Goal: Transaction & Acquisition: Purchase product/service

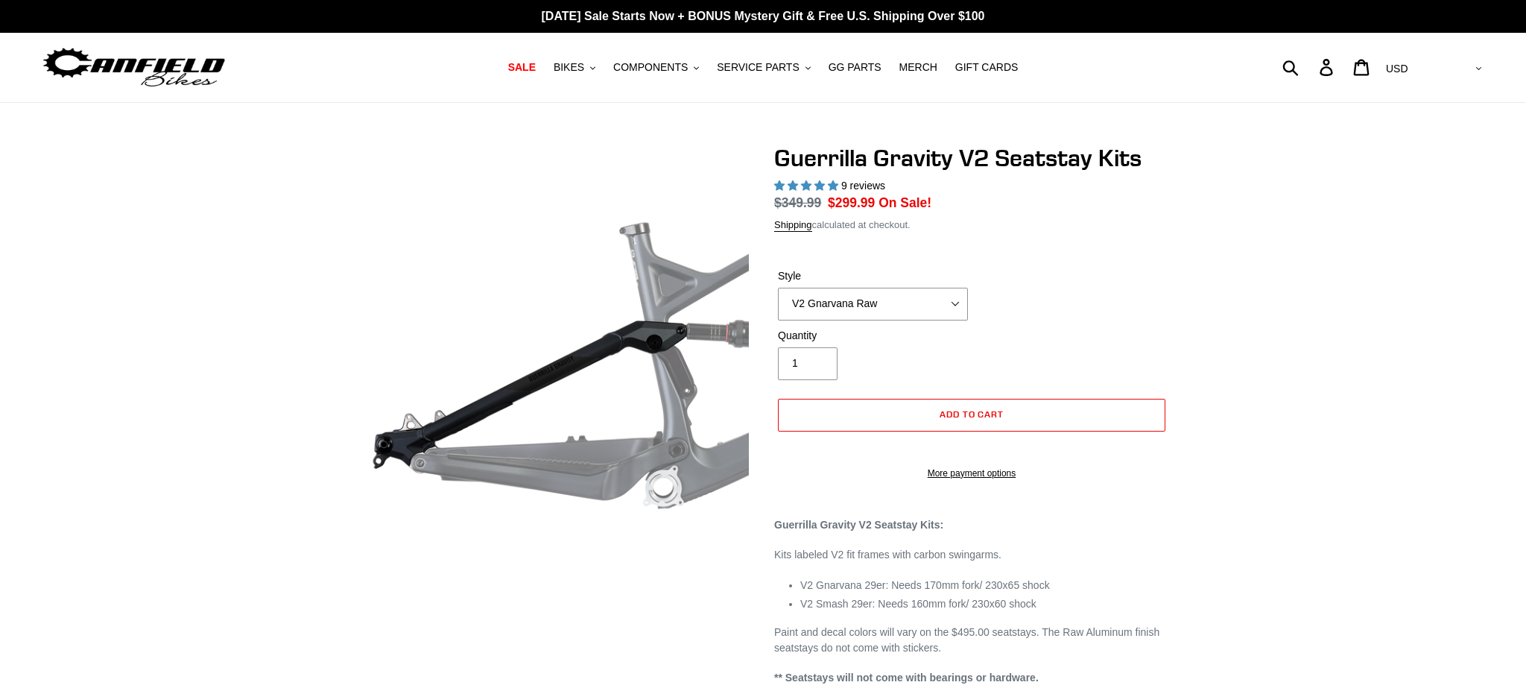
select select "highest-rating"
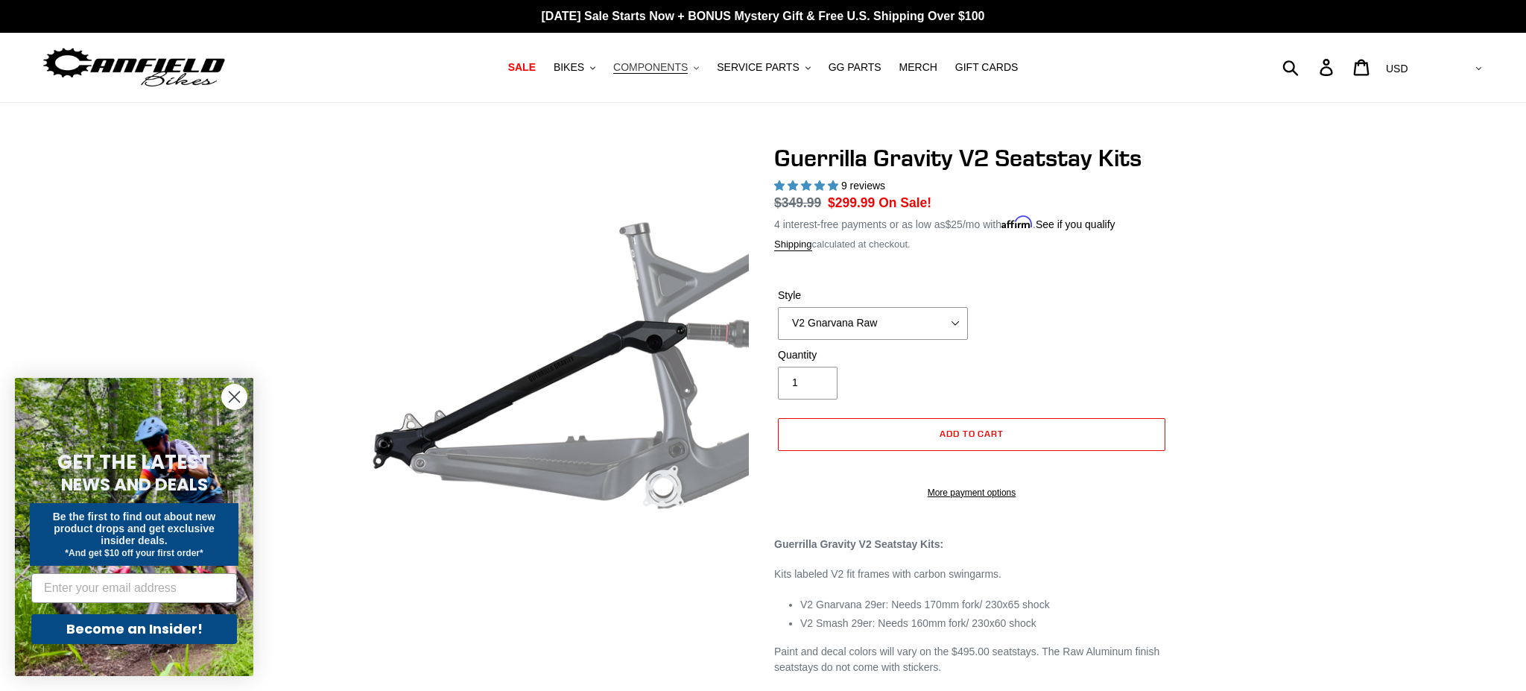
click at [666, 69] on span "COMPONENTS" at bounding box center [650, 67] width 75 height 13
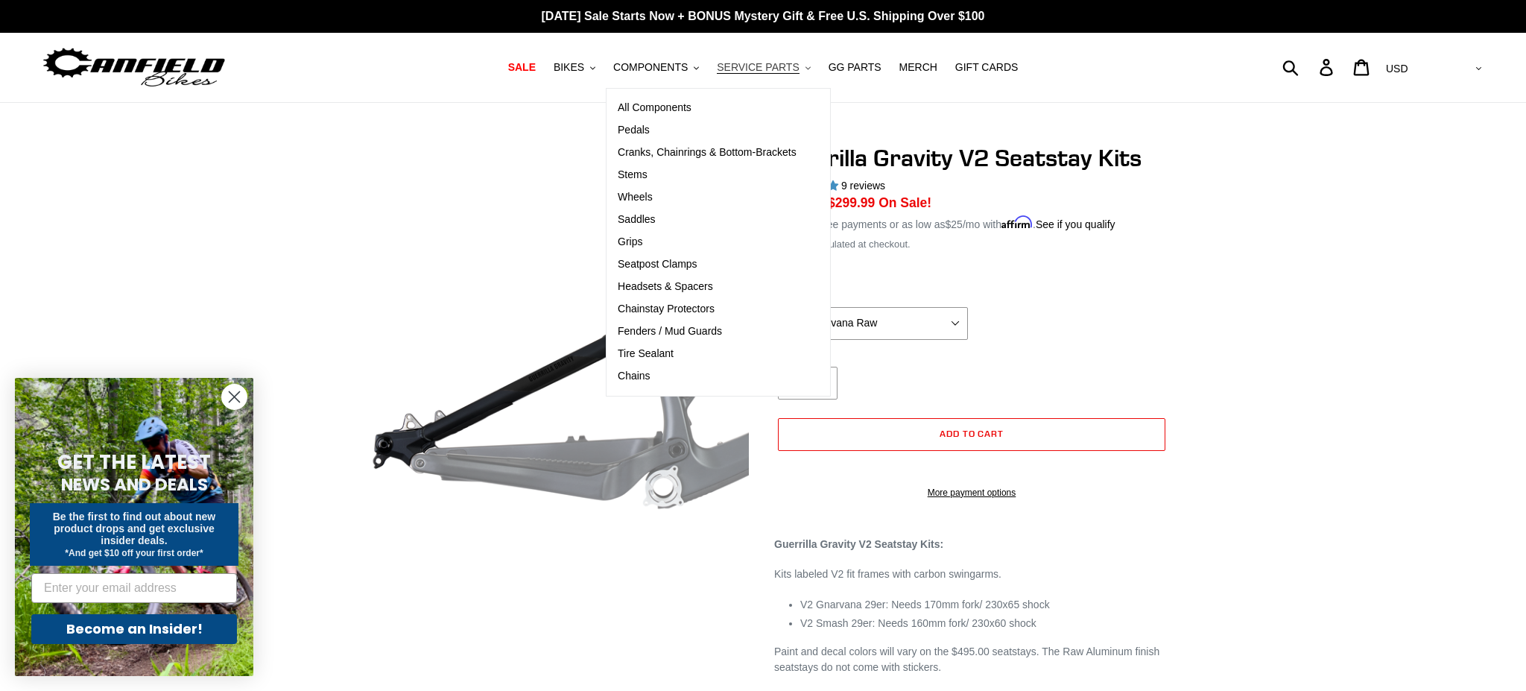
click at [741, 69] on span "SERVICE PARTS" at bounding box center [758, 67] width 82 height 13
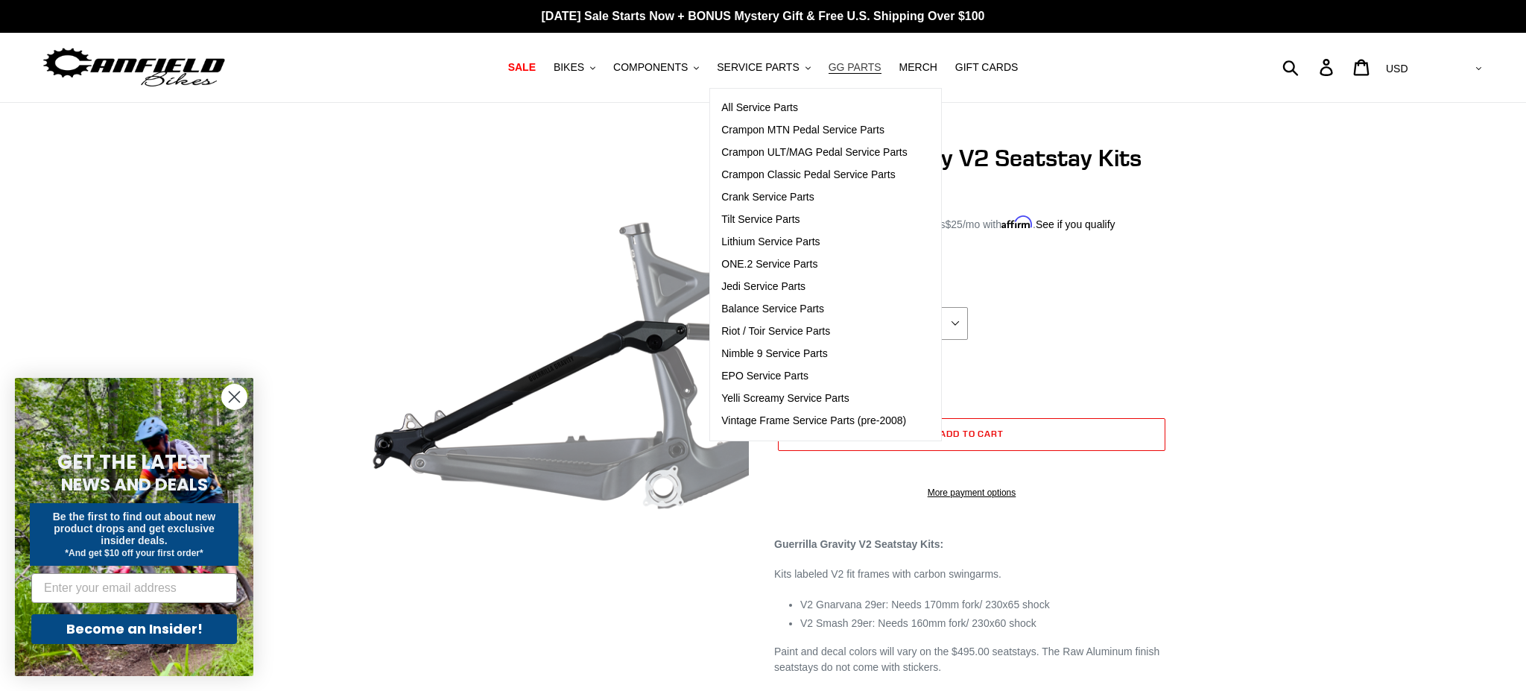
click at [863, 72] on span "GG PARTS" at bounding box center [855, 67] width 53 height 13
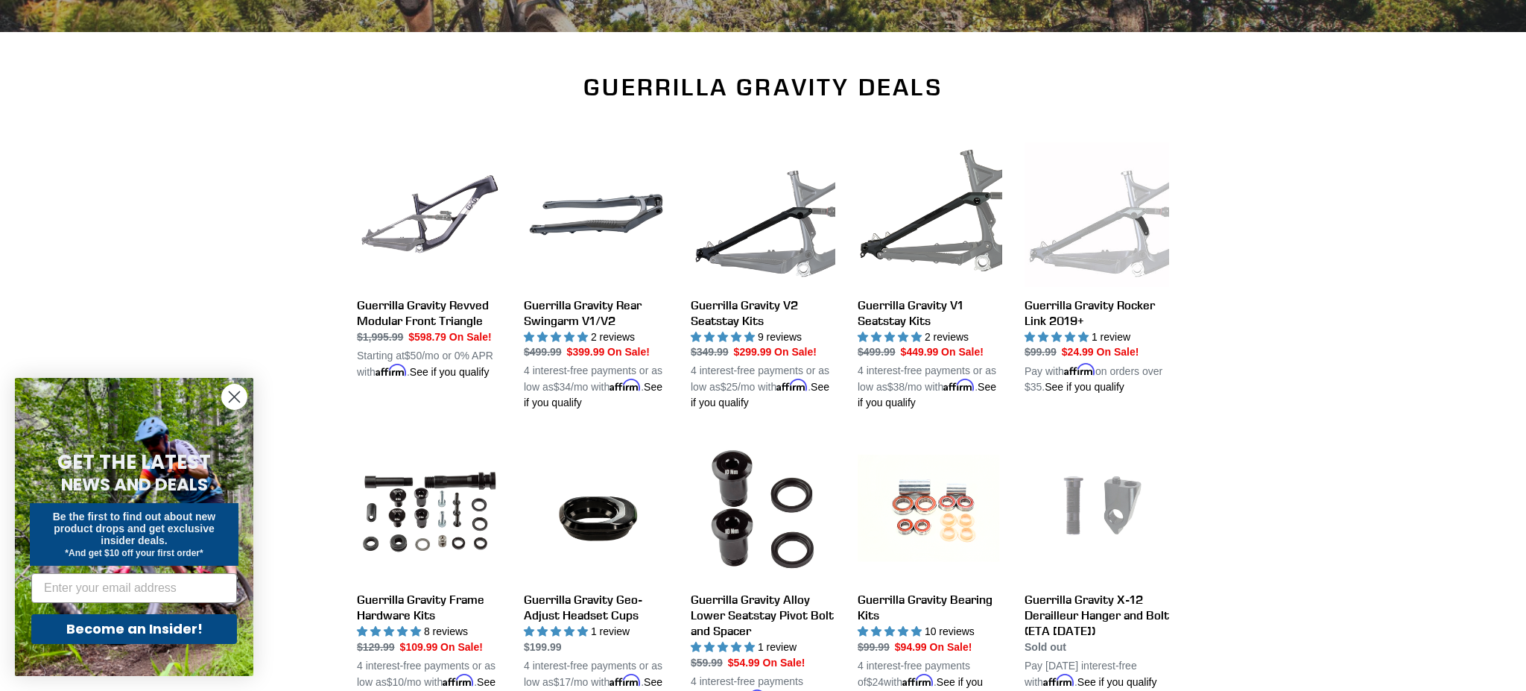
scroll to position [425, 0]
click at [922, 311] on link "Guerrilla Gravity V1 Seatstay Kits" at bounding box center [930, 276] width 145 height 269
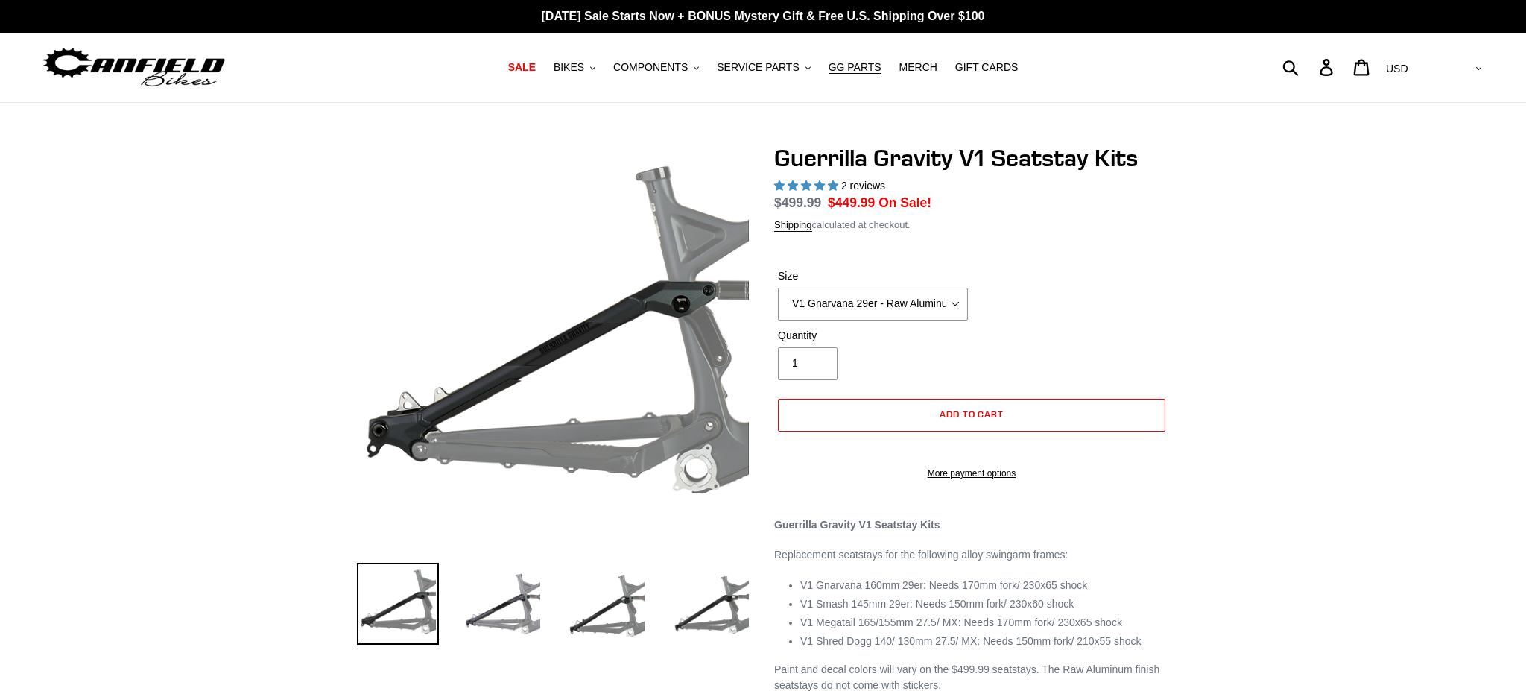
select select "highest-rating"
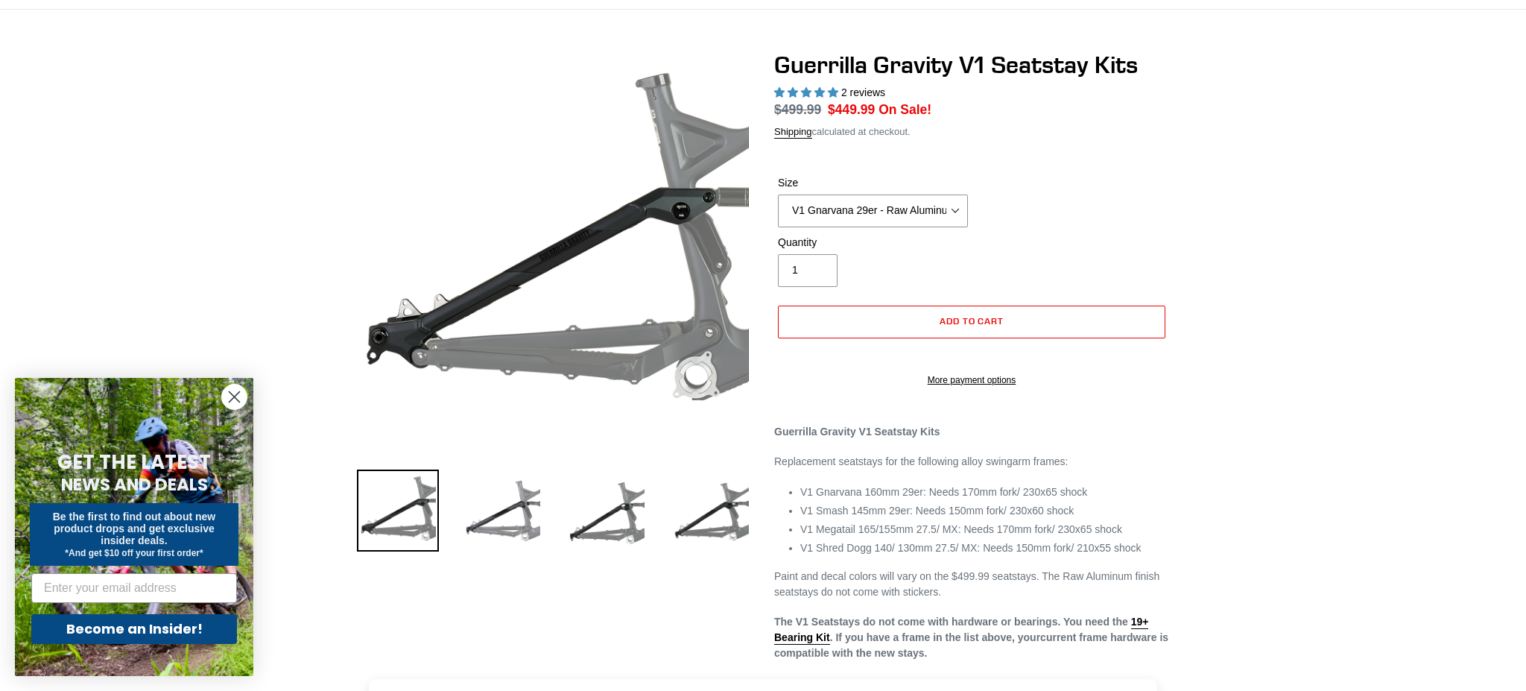
scroll to position [105, 0]
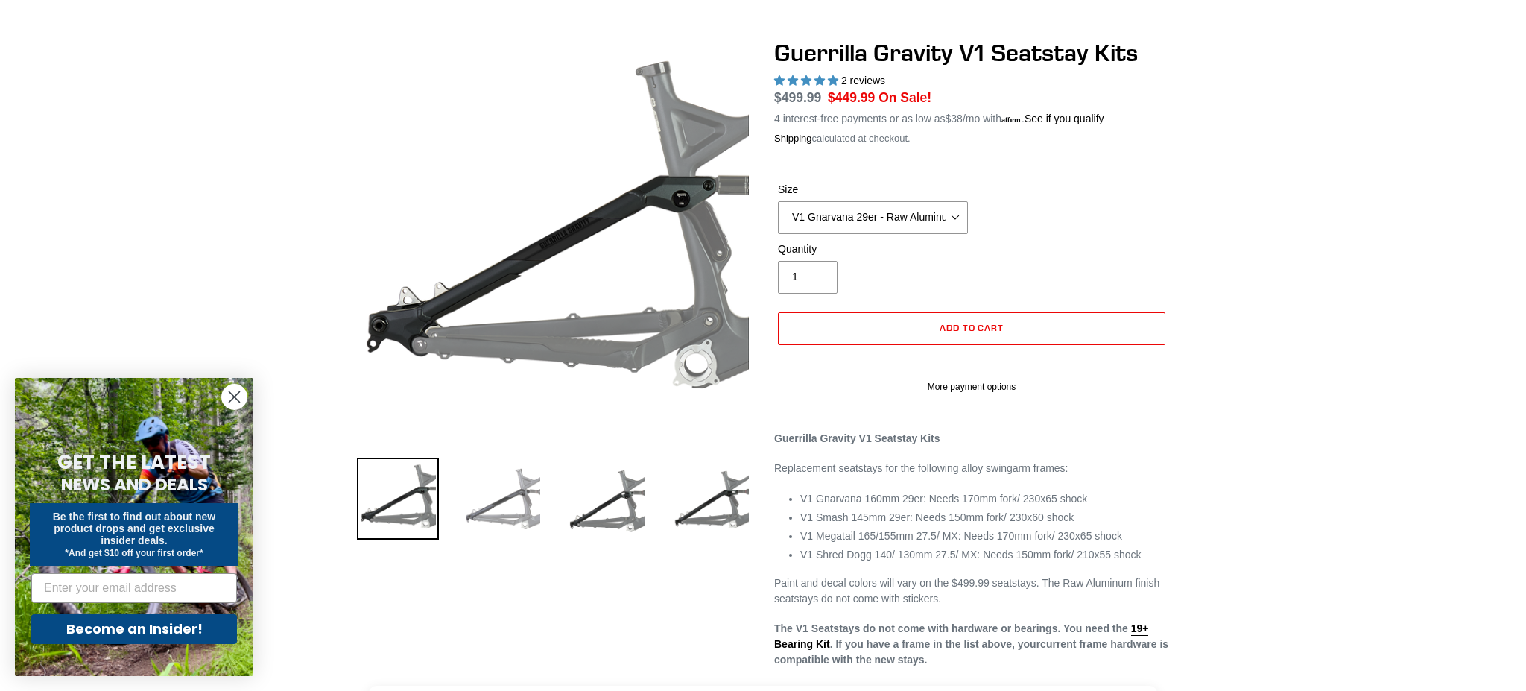
click at [501, 503] on img at bounding box center [502, 499] width 82 height 82
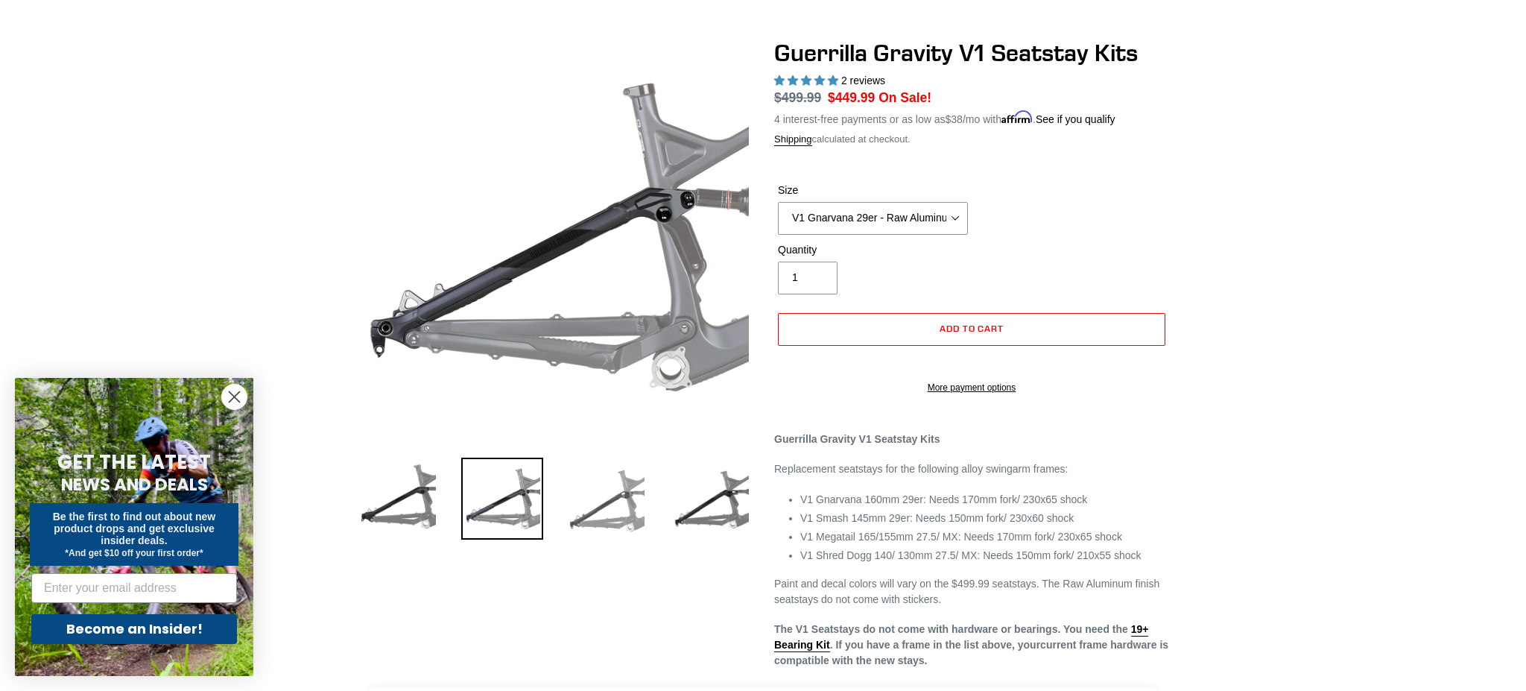
click at [598, 503] on img at bounding box center [607, 499] width 82 height 82
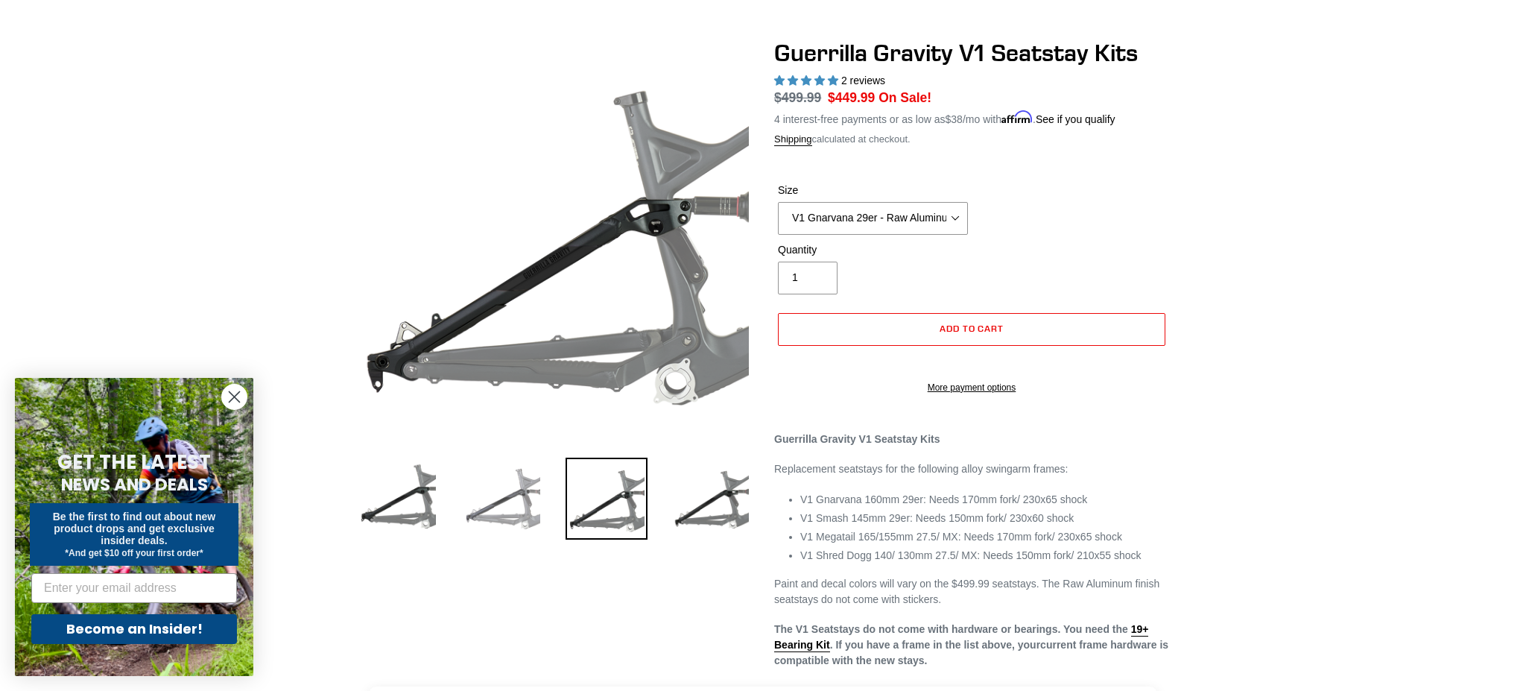
click at [522, 504] on img at bounding box center [502, 499] width 82 height 82
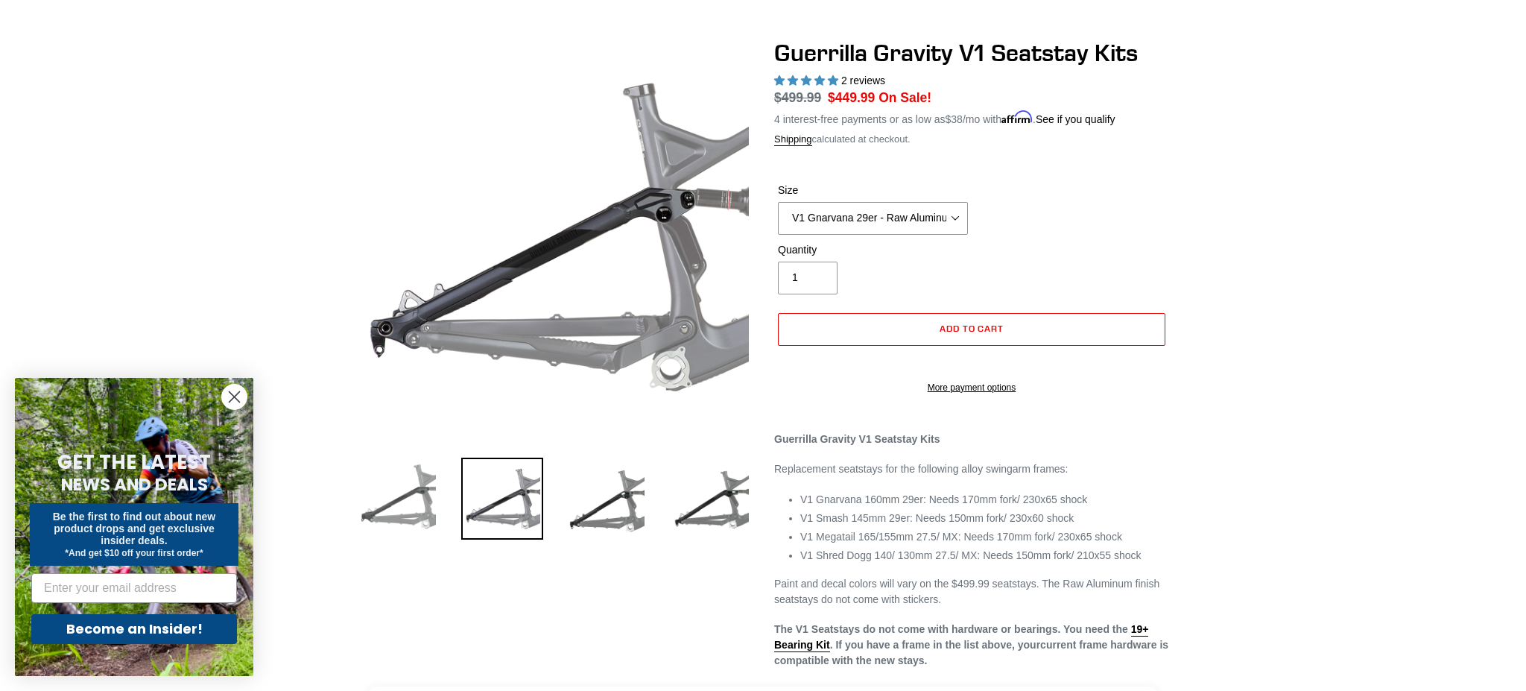
click at [418, 504] on img at bounding box center [398, 499] width 82 height 82
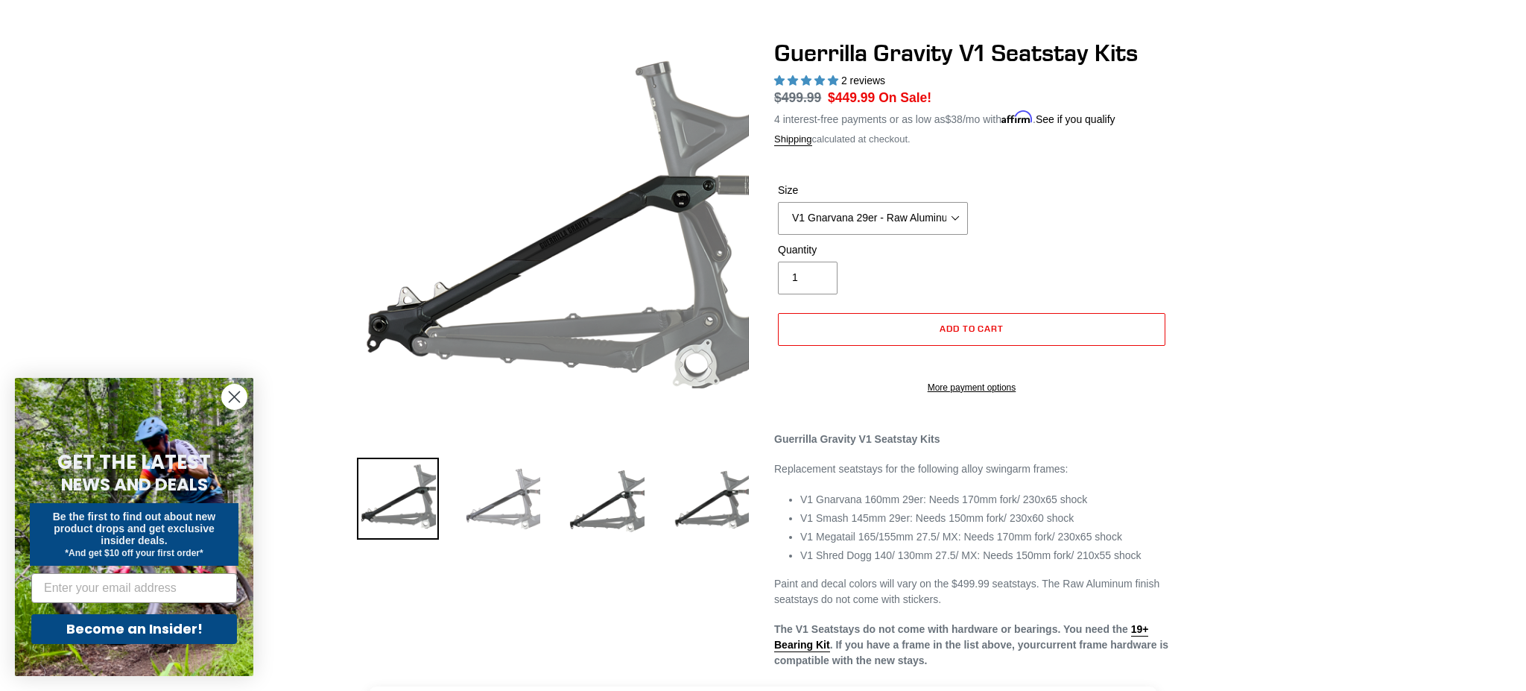
click at [511, 510] on img at bounding box center [502, 499] width 82 height 82
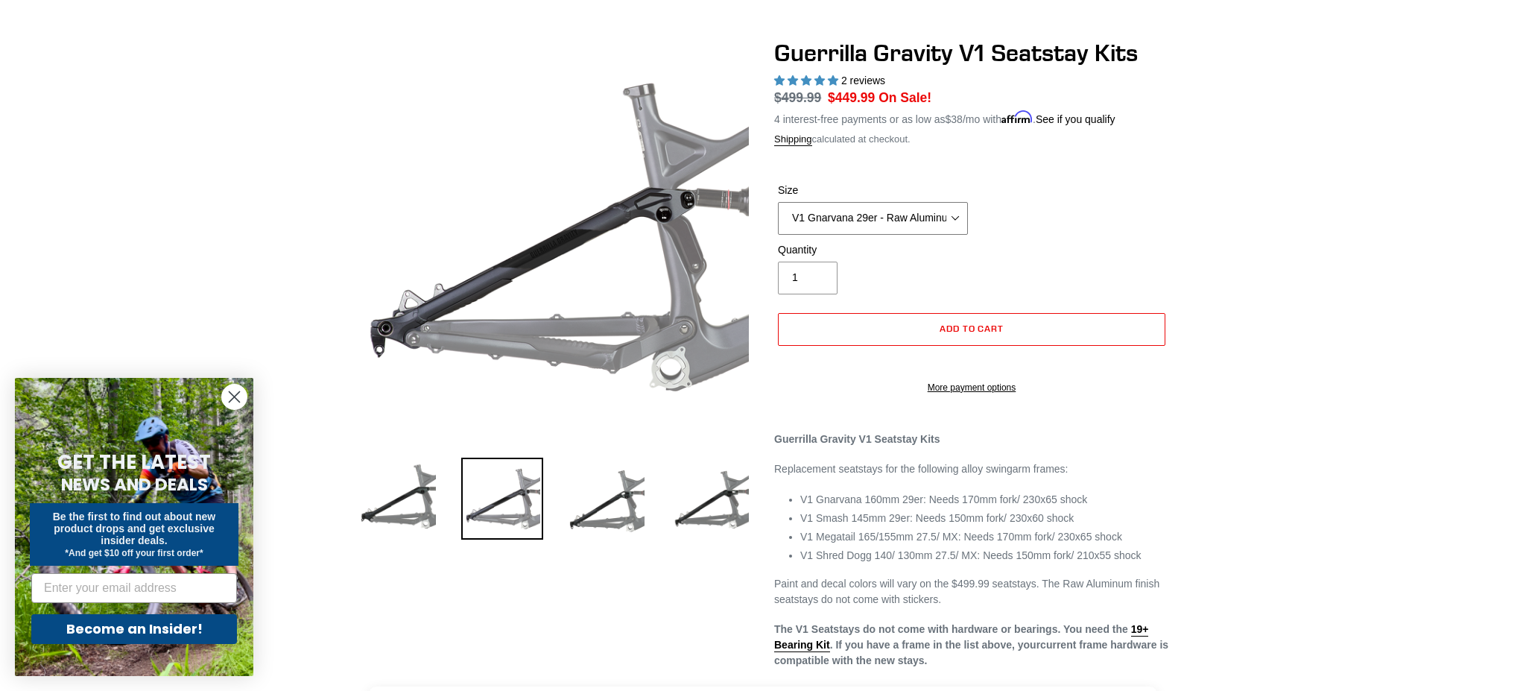
click at [905, 235] on select "V1 Gnarvana 29er V1 Gnarvana 29er - Raw Aluminum V1 Megatail 27.5/ MX - Raw Alu…" at bounding box center [873, 218] width 190 height 33
click at [778, 212] on select "V1 Gnarvana 29er V1 Gnarvana 29er - Raw Aluminum V1 Megatail 27.5/ MX - Raw Alu…" at bounding box center [873, 218] width 190 height 33
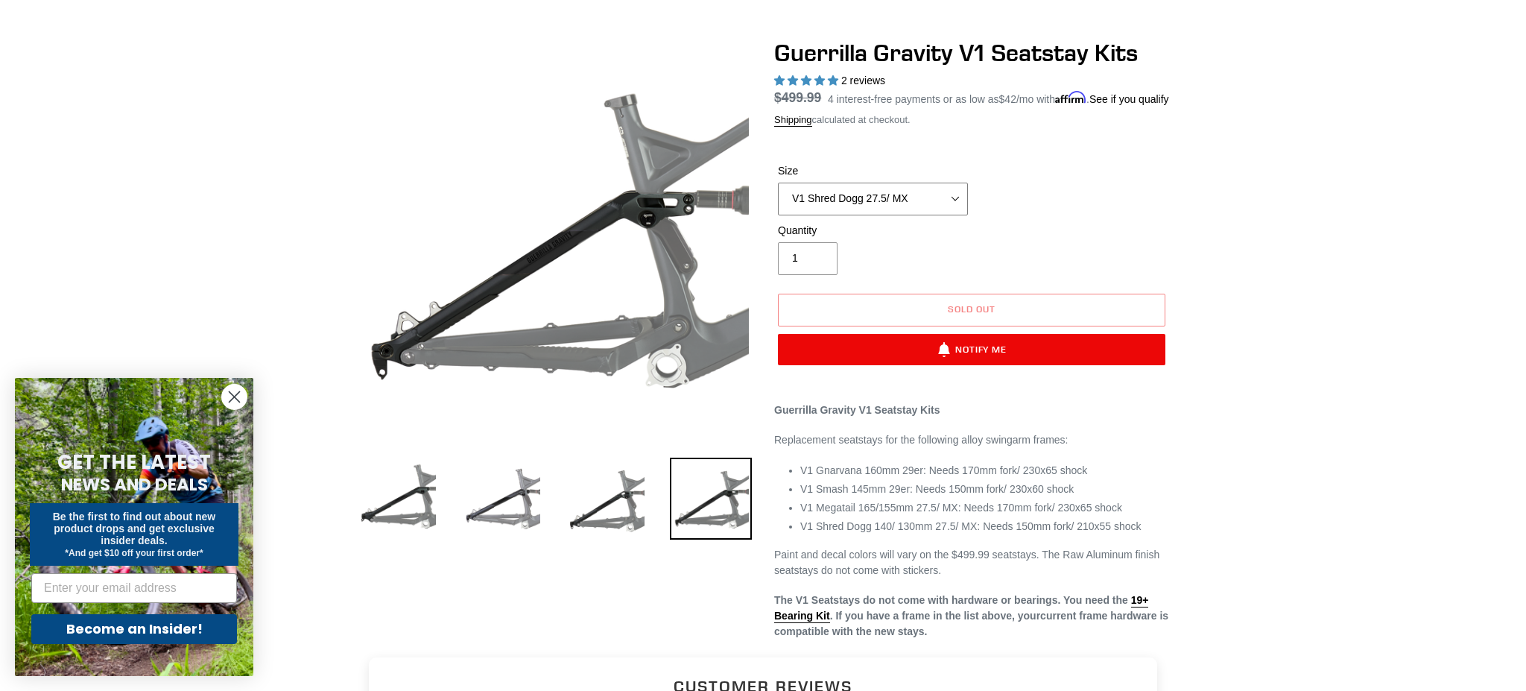
click at [889, 215] on select "V1 Gnarvana 29er V1 Gnarvana 29er - Raw Aluminum V1 Megatail 27.5/ MX - Raw Alu…" at bounding box center [873, 199] width 190 height 33
click at [778, 212] on select "V1 Gnarvana 29er V1 Gnarvana 29er - Raw Aluminum V1 Megatail 27.5/ MX - Raw Alu…" at bounding box center [873, 199] width 190 height 33
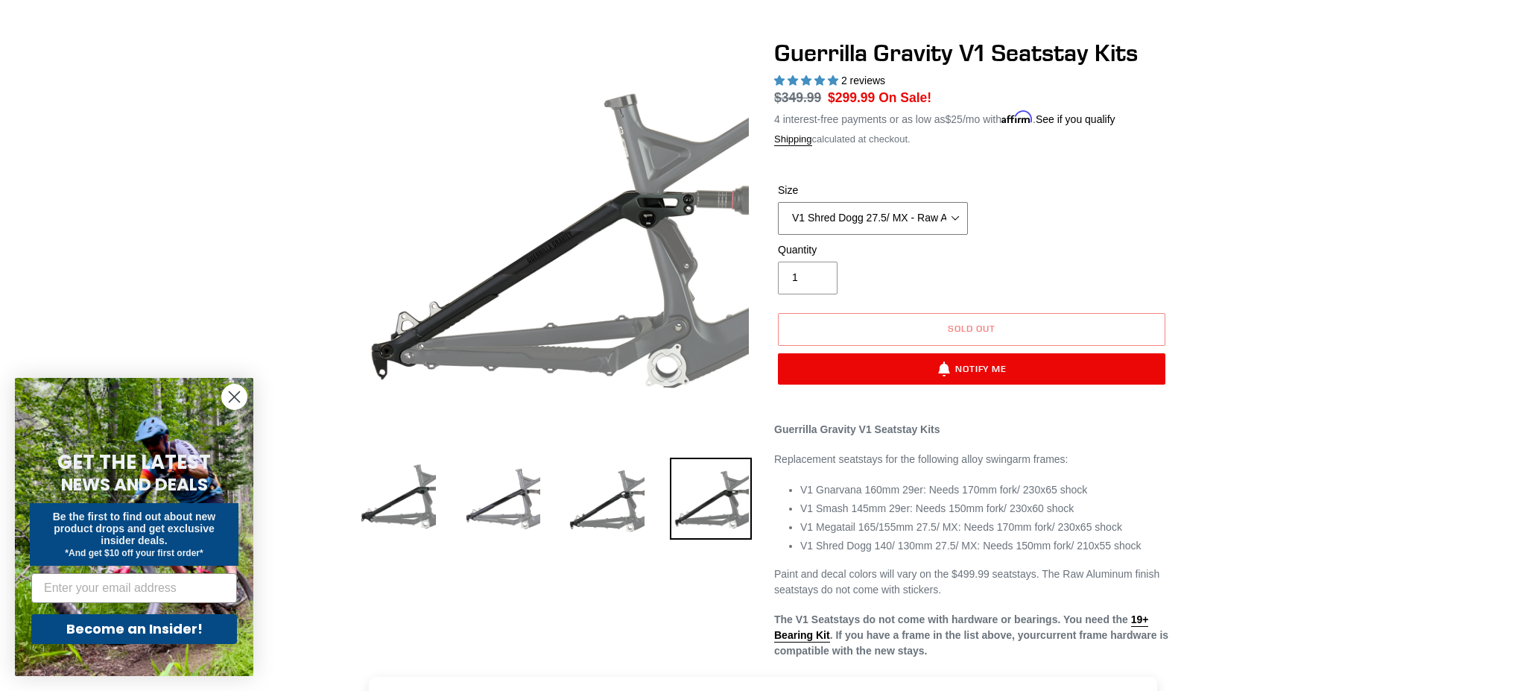
click at [811, 221] on select "V1 Gnarvana 29er V1 Gnarvana 29er - Raw Aluminum V1 Megatail 27.5/ MX - Raw Alu…" at bounding box center [873, 218] width 190 height 33
select select "V1 Shred Dogg 27.5/ MX"
click at [778, 212] on select "V1 Gnarvana 29er V1 Gnarvana 29er - Raw Aluminum V1 Megatail 27.5/ MX - Raw Alu…" at bounding box center [873, 218] width 190 height 33
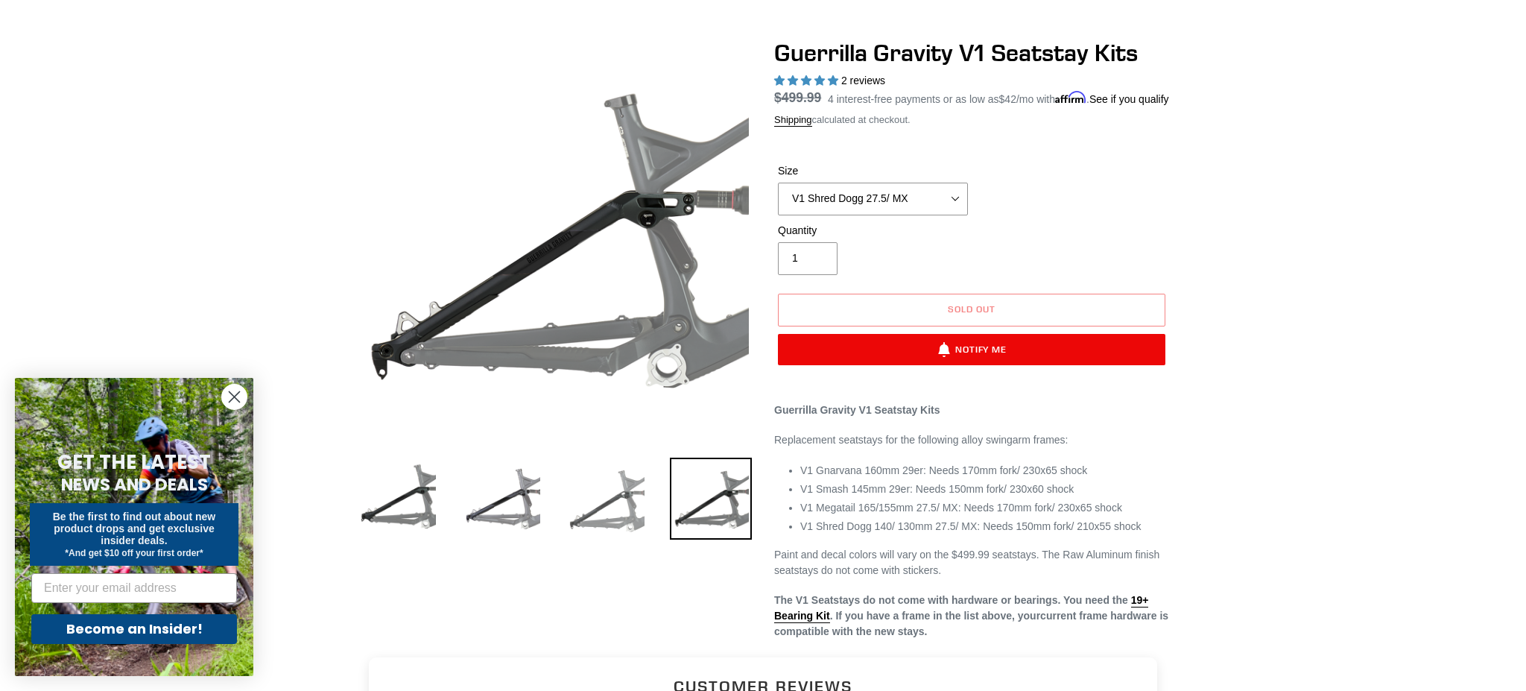
click at [604, 506] on img at bounding box center [607, 499] width 82 height 82
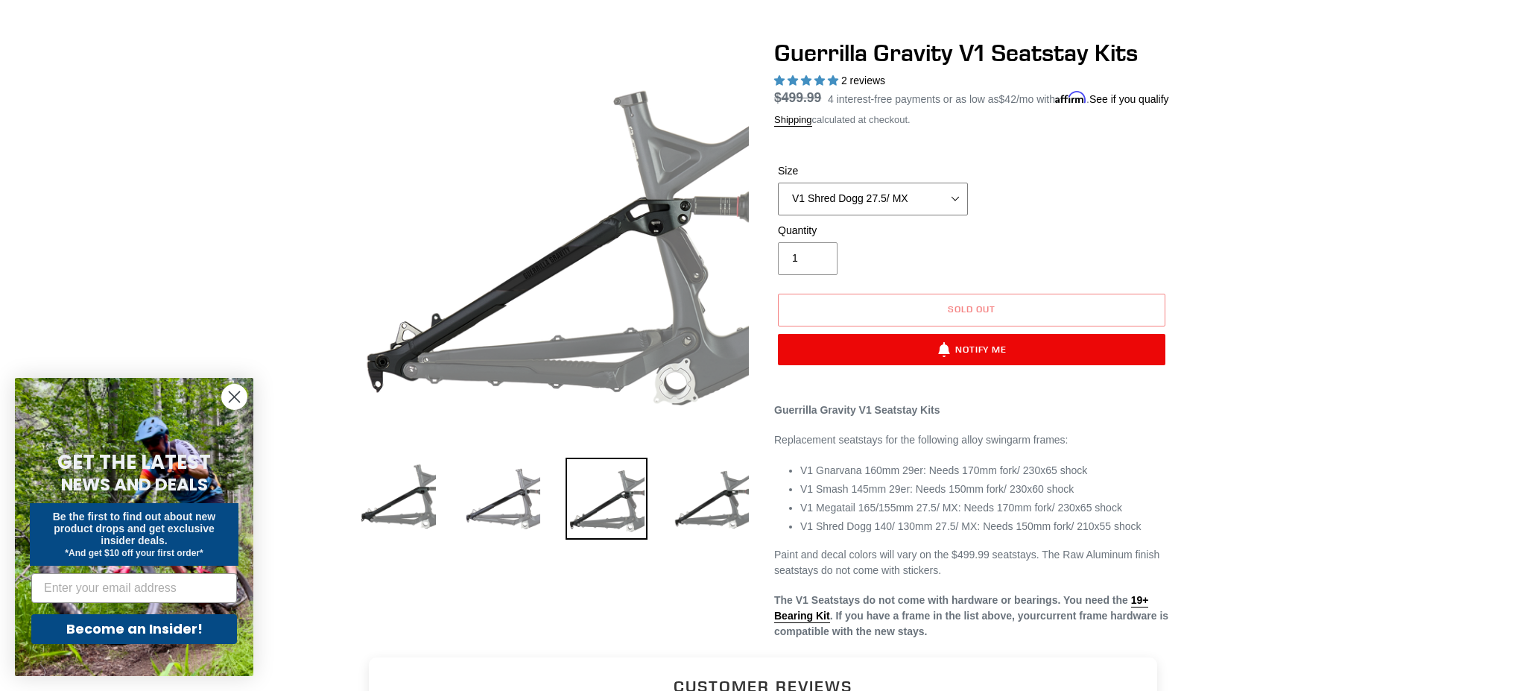
click at [875, 215] on select "V1 Gnarvana 29er V1 Gnarvana 29er - Raw Aluminum V1 Megatail 27.5/ MX - Raw Alu…" at bounding box center [873, 199] width 190 height 33
click at [778, 212] on select "V1 Gnarvana 29er V1 Gnarvana 29er - Raw Aluminum V1 Megatail 27.5/ MX - Raw Alu…" at bounding box center [873, 199] width 190 height 33
click at [177, 165] on div "Previous slide" at bounding box center [763, 339] width 1526 height 601
